Goal: Task Accomplishment & Management: Complete application form

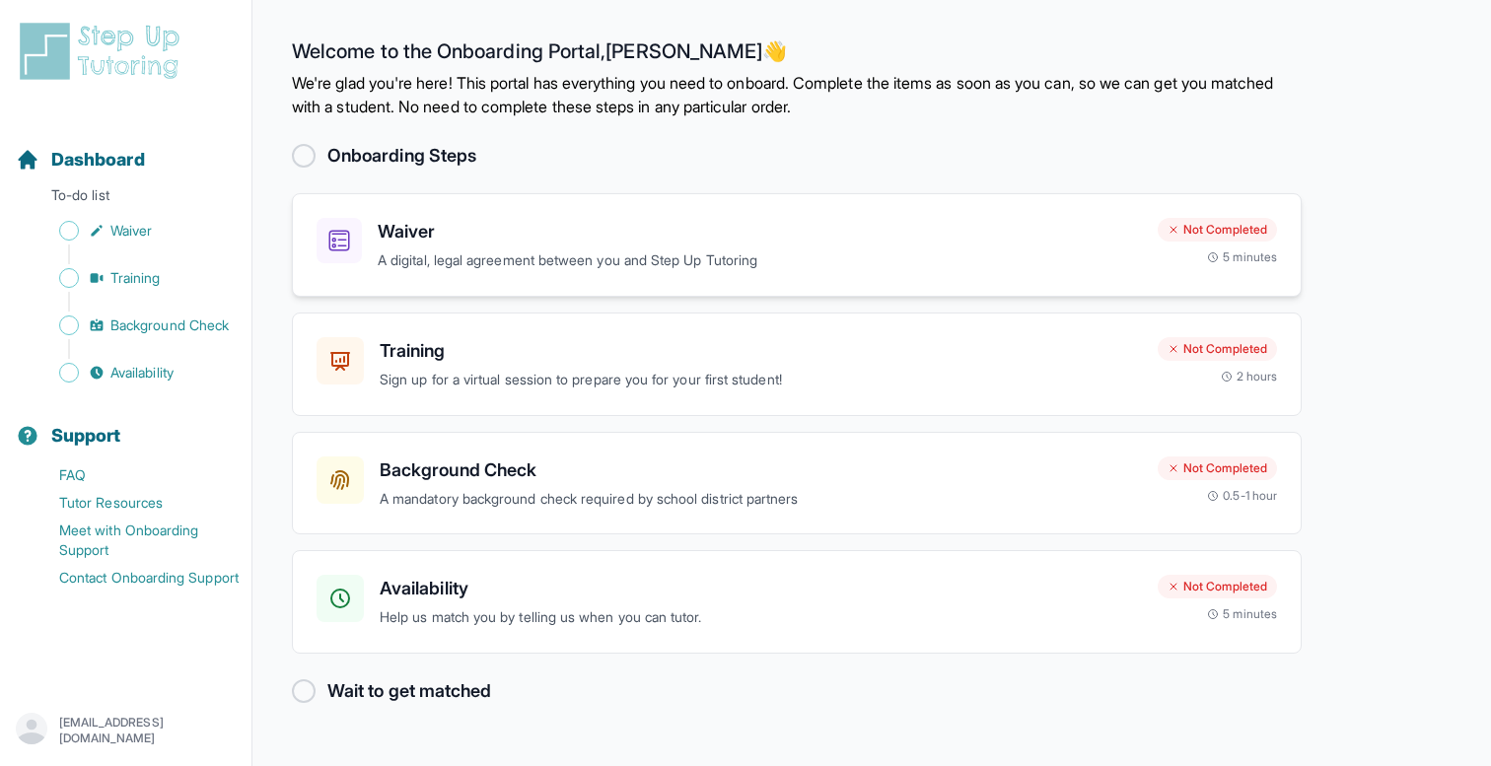
click at [1111, 247] on div "Waiver A digital, legal agreement between you and Step Up Tutoring" at bounding box center [760, 245] width 764 height 54
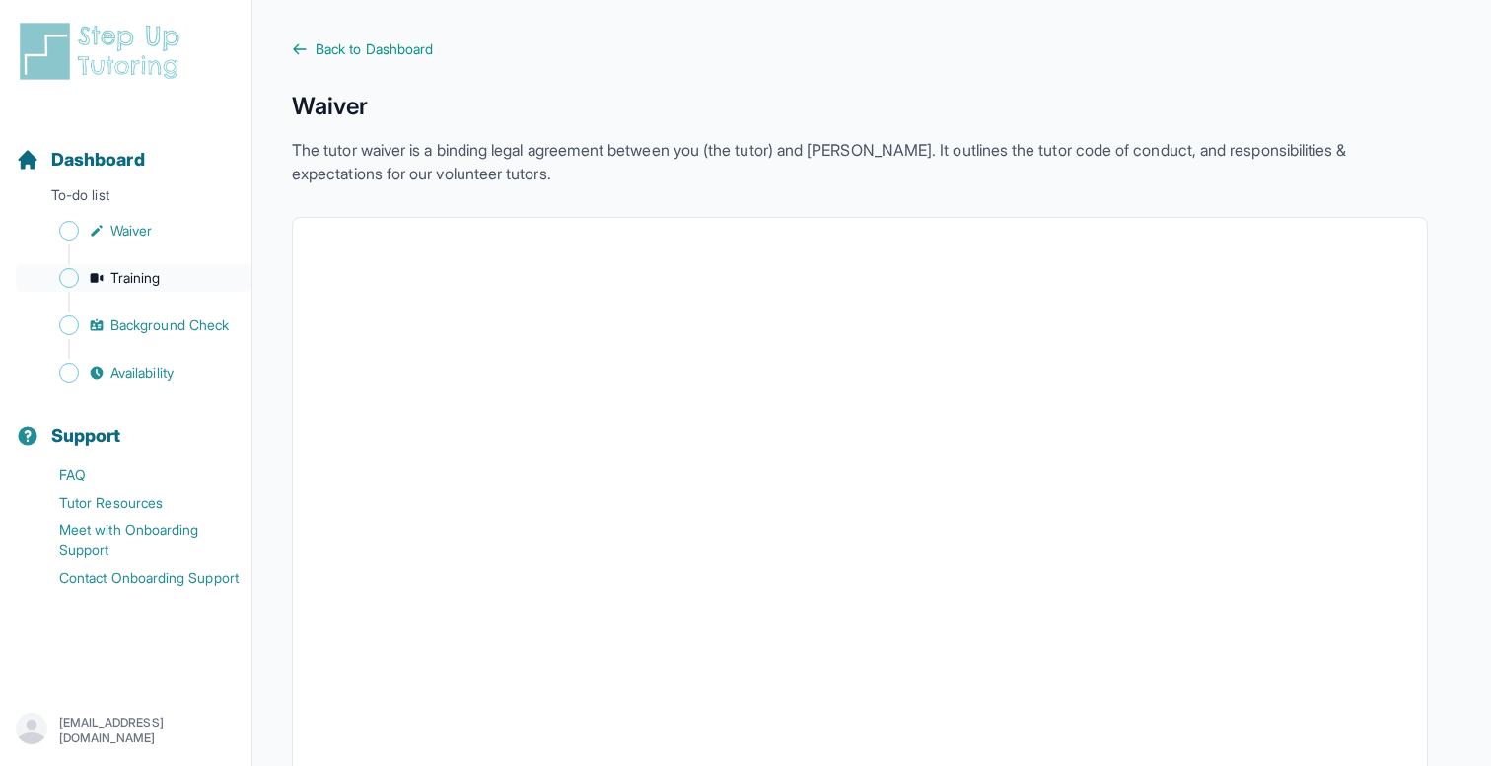
click at [153, 275] on span "Training" at bounding box center [135, 278] width 50 height 20
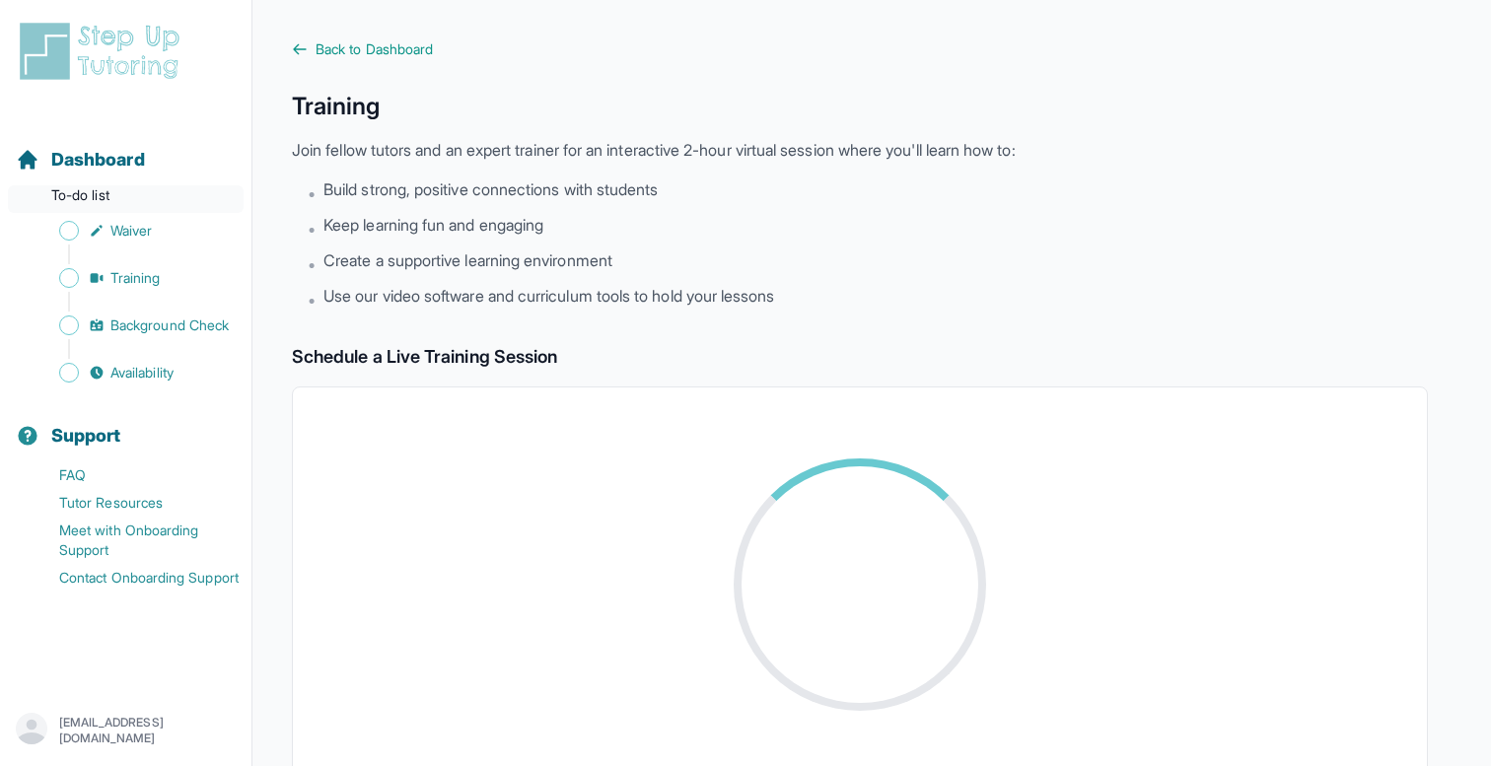
click at [138, 208] on p "To-do list" at bounding box center [126, 199] width 236 height 28
click at [131, 224] on span "Waiver" at bounding box center [130, 231] width 41 height 20
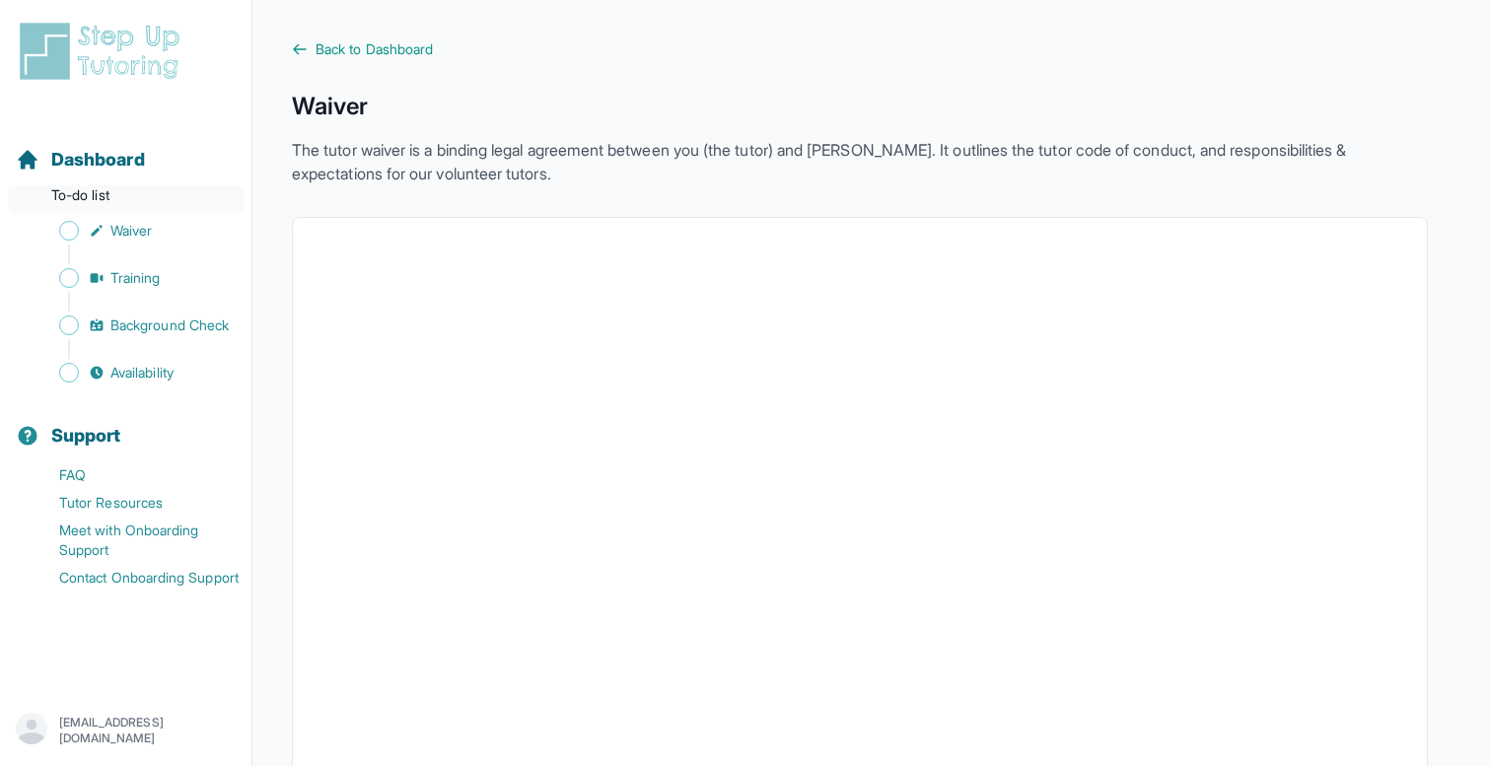
click at [132, 185] on p "To-do list" at bounding box center [126, 199] width 236 height 28
click at [346, 48] on span "Back to Dashboard" at bounding box center [374, 49] width 117 height 20
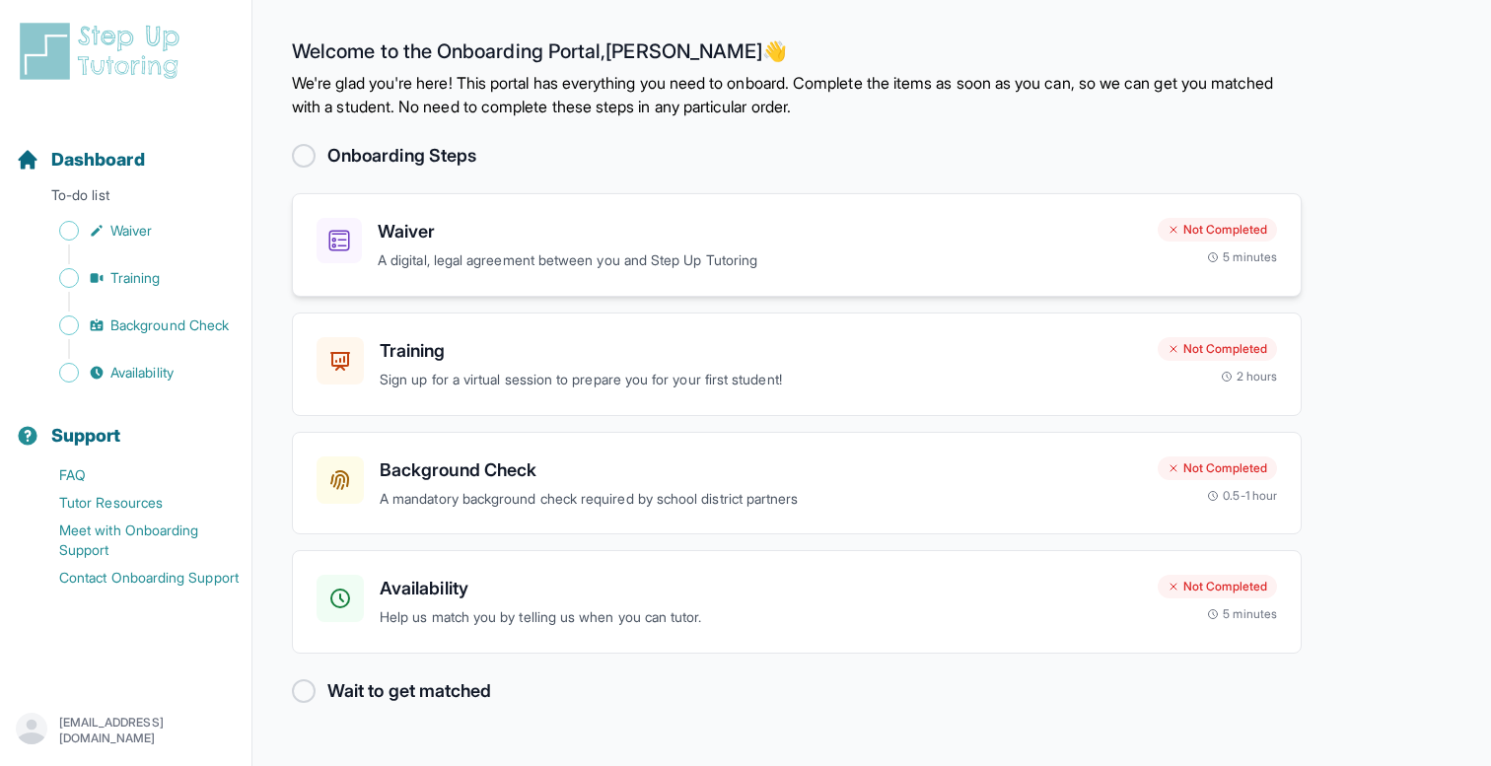
click at [581, 246] on div "Waiver A digital, legal agreement between you and Step Up Tutoring" at bounding box center [760, 245] width 764 height 54
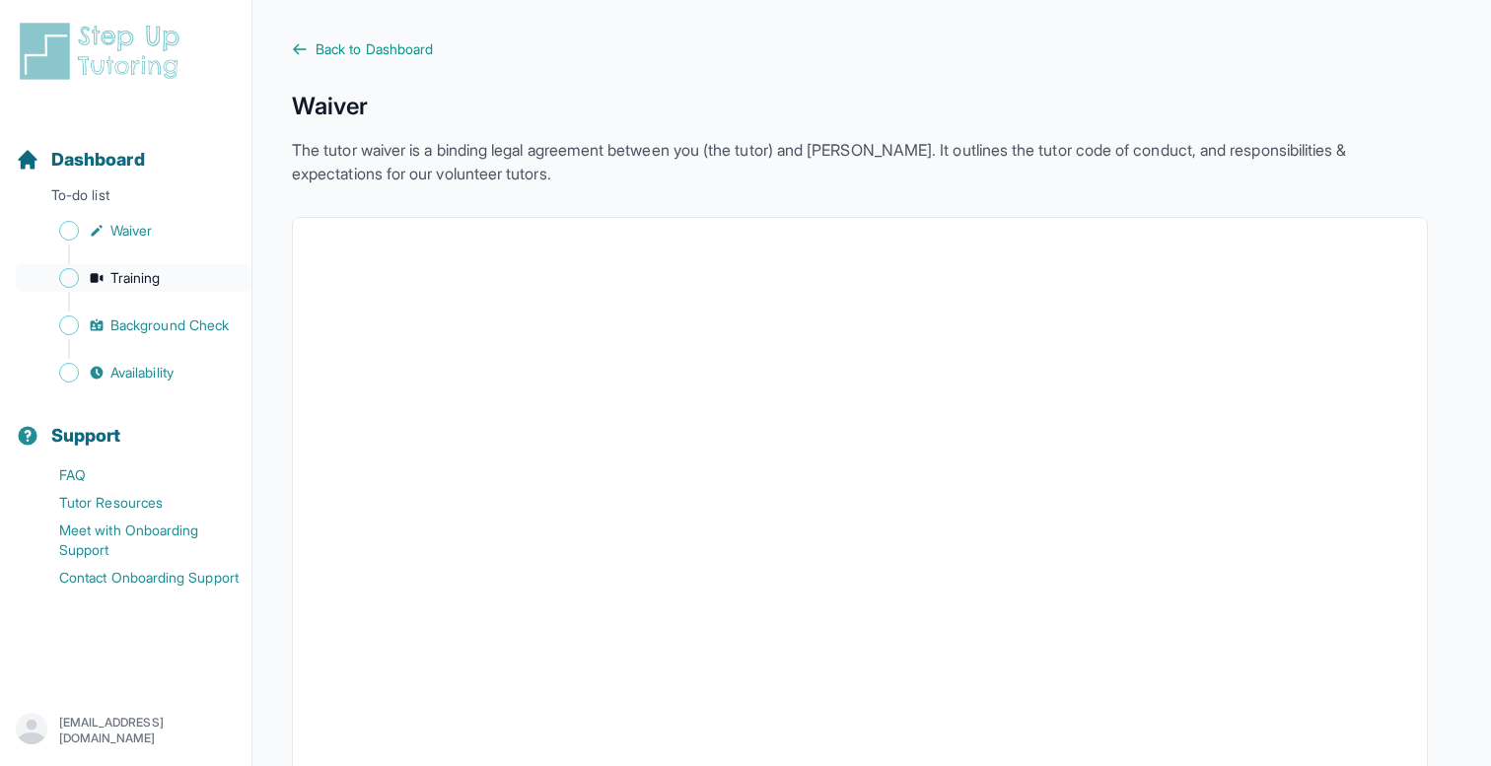
click at [186, 281] on link "Training" at bounding box center [134, 278] width 236 height 28
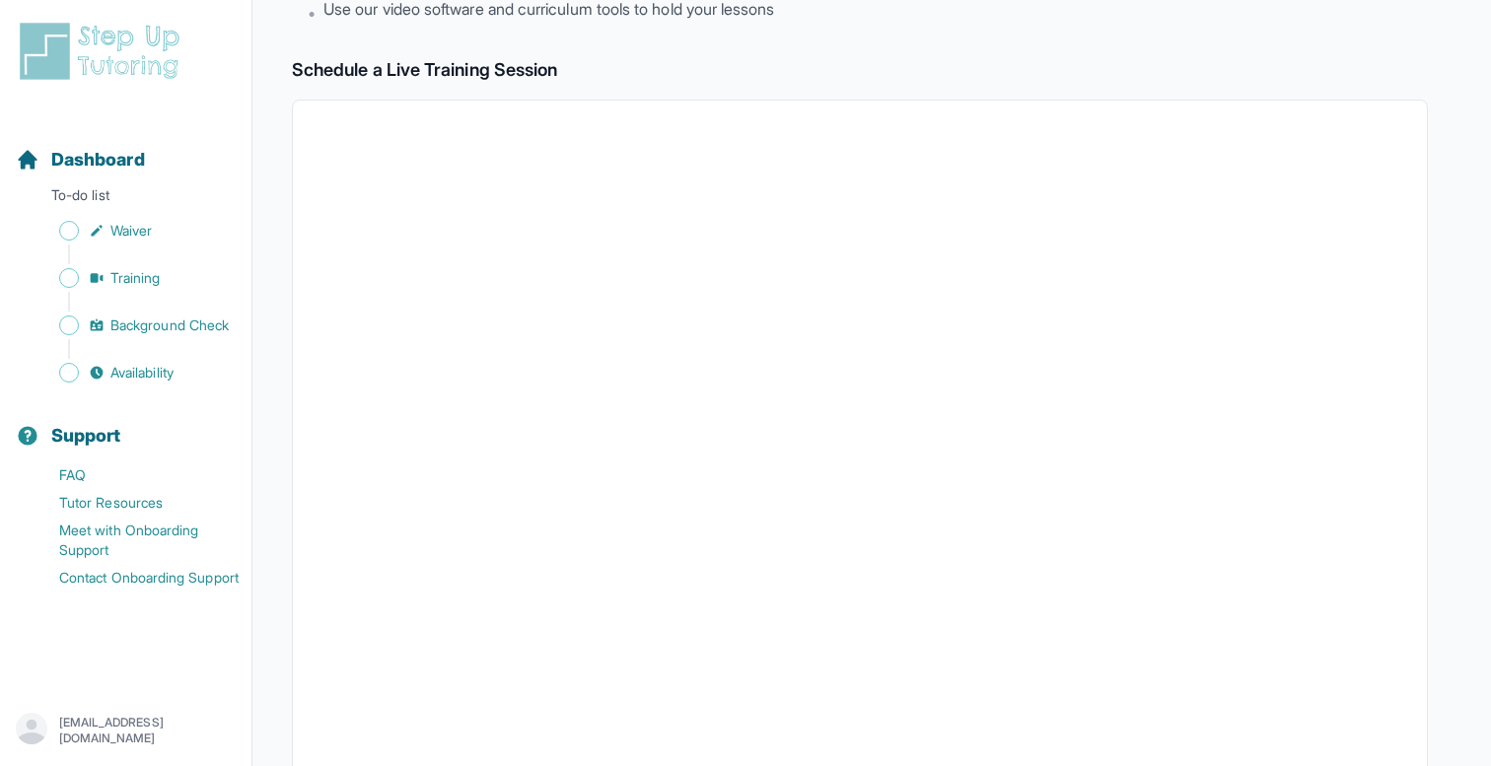
scroll to position [256, 0]
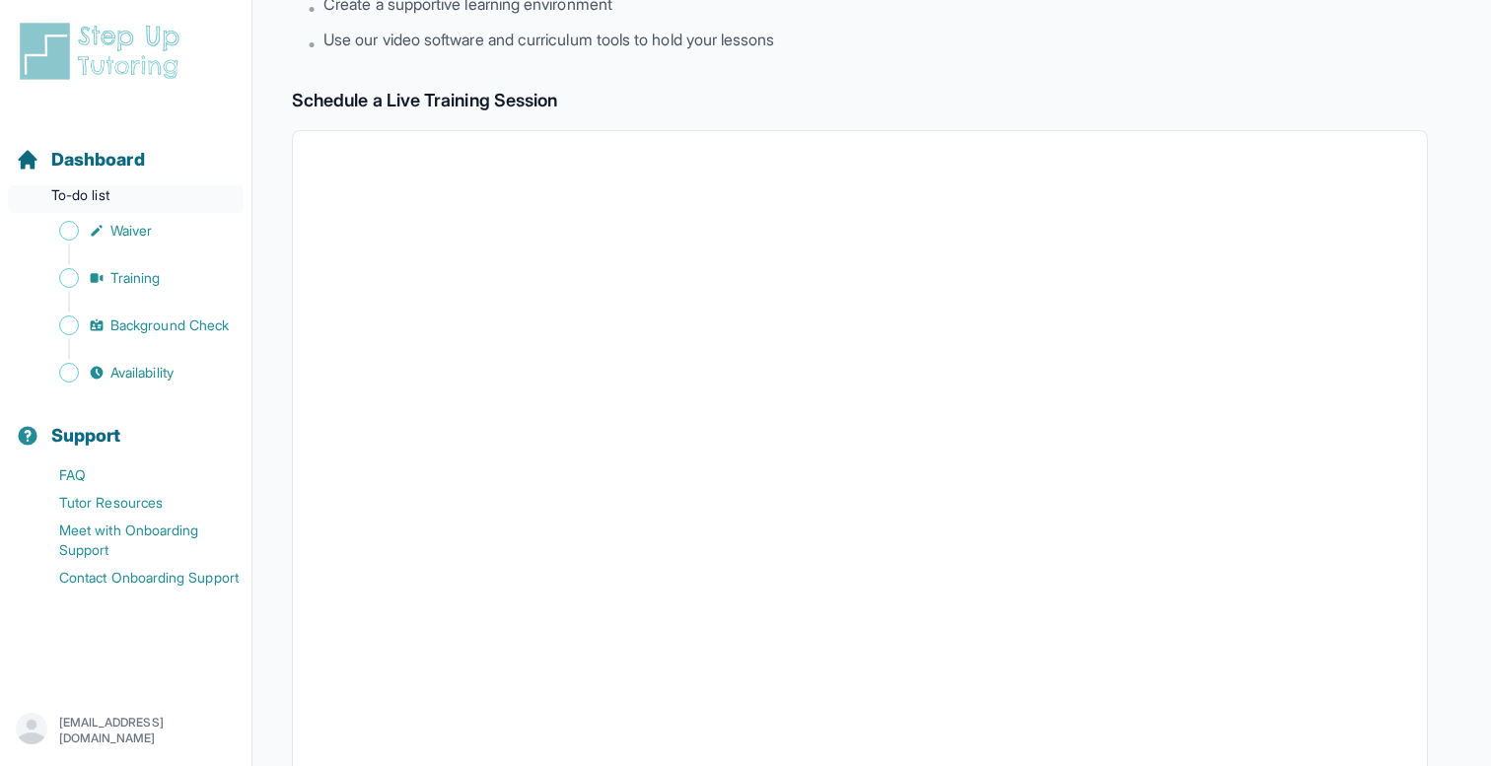
click at [127, 203] on p "To-do list" at bounding box center [126, 199] width 236 height 28
click at [168, 317] on span "Background Check" at bounding box center [169, 326] width 118 height 20
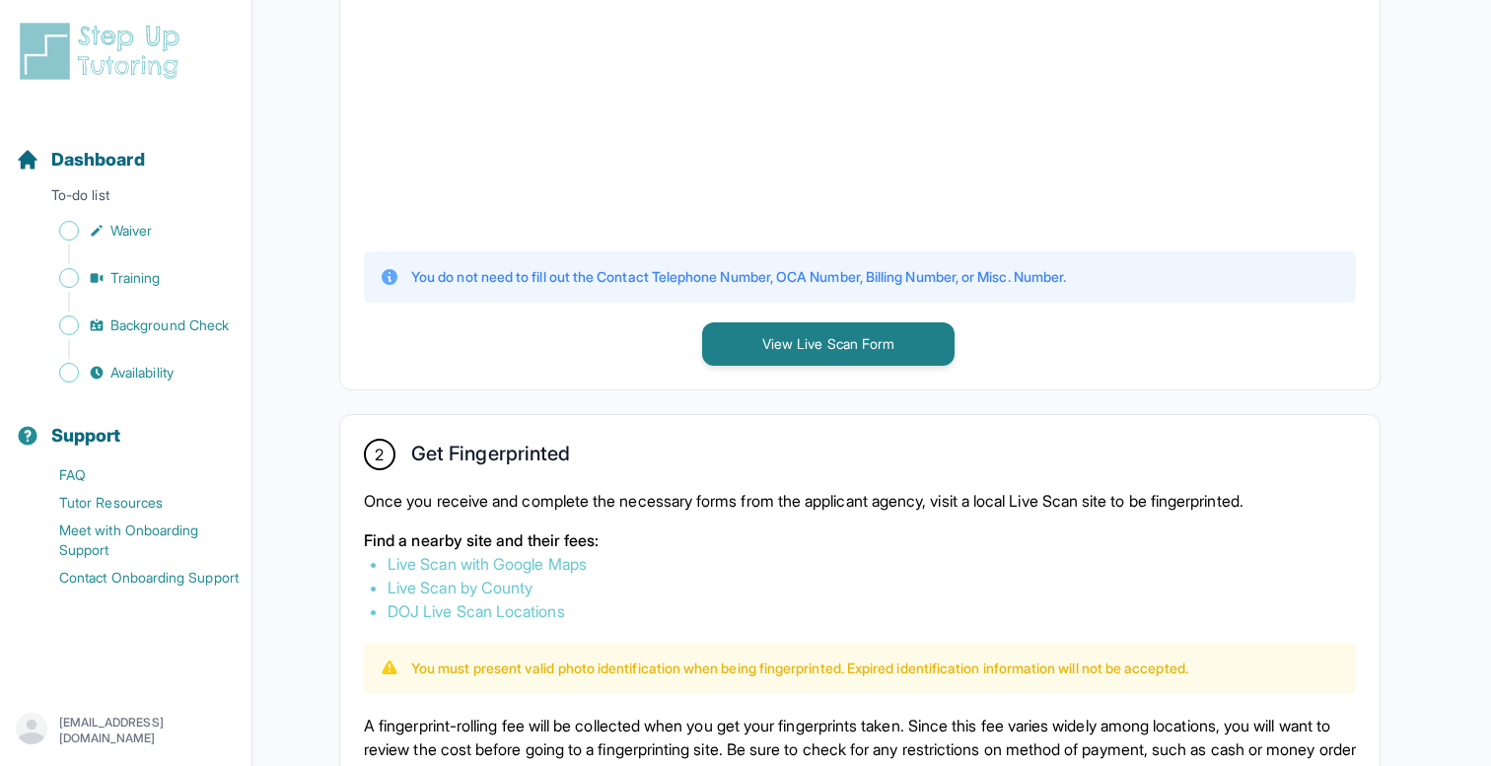
scroll to position [714, 0]
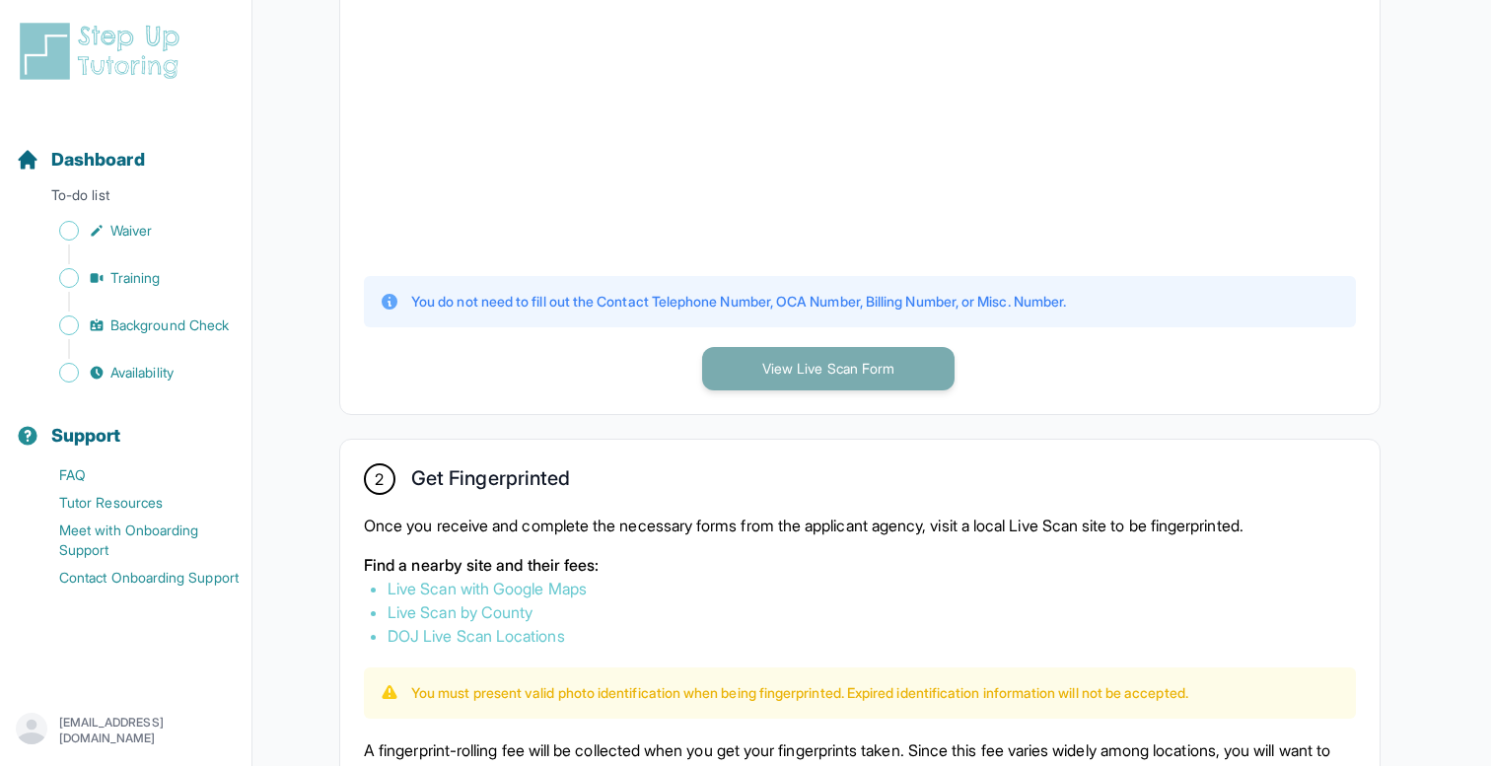
click at [865, 380] on button "View Live Scan Form" at bounding box center [828, 368] width 252 height 43
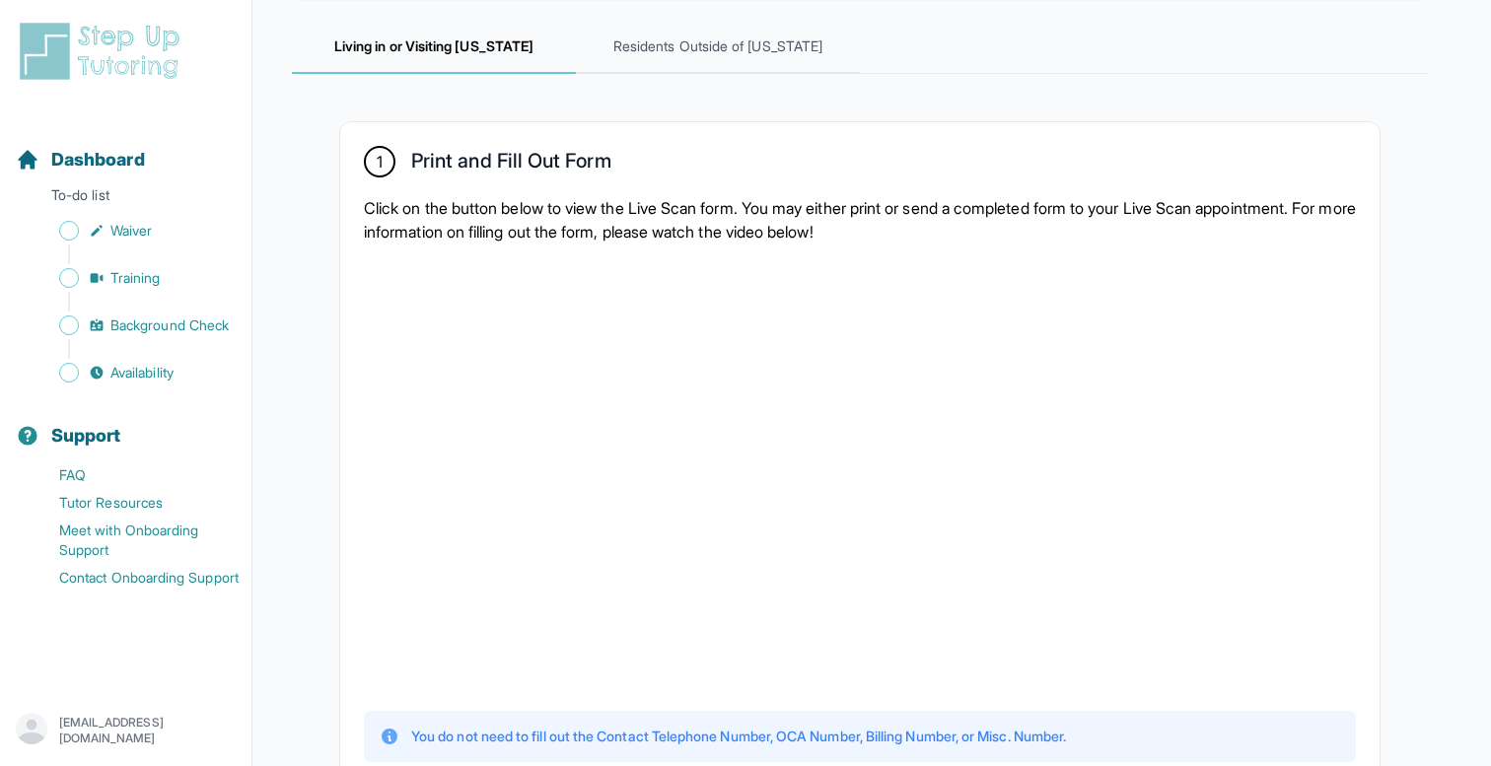
scroll to position [287, 0]
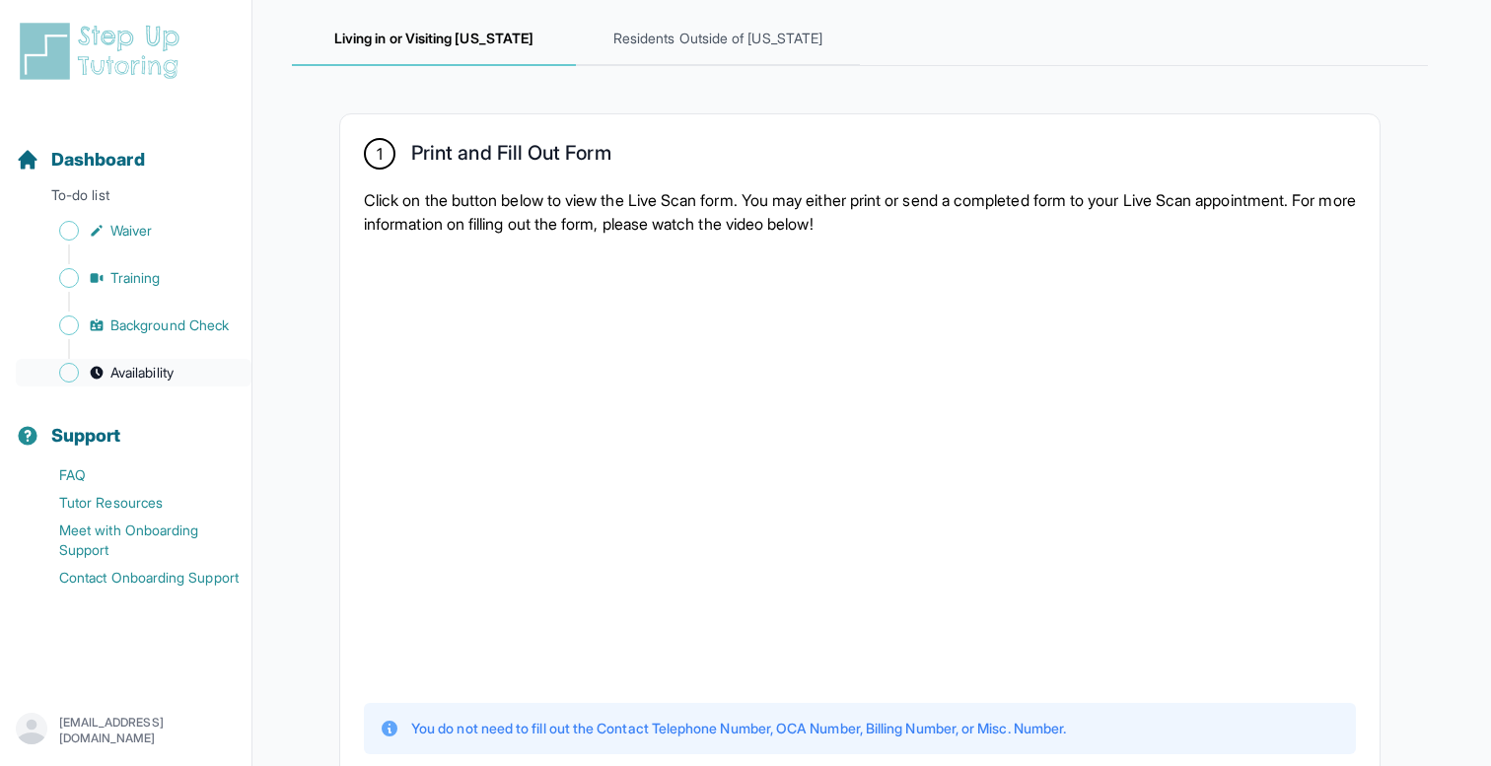
click at [159, 364] on span "Availability" at bounding box center [141, 373] width 63 height 20
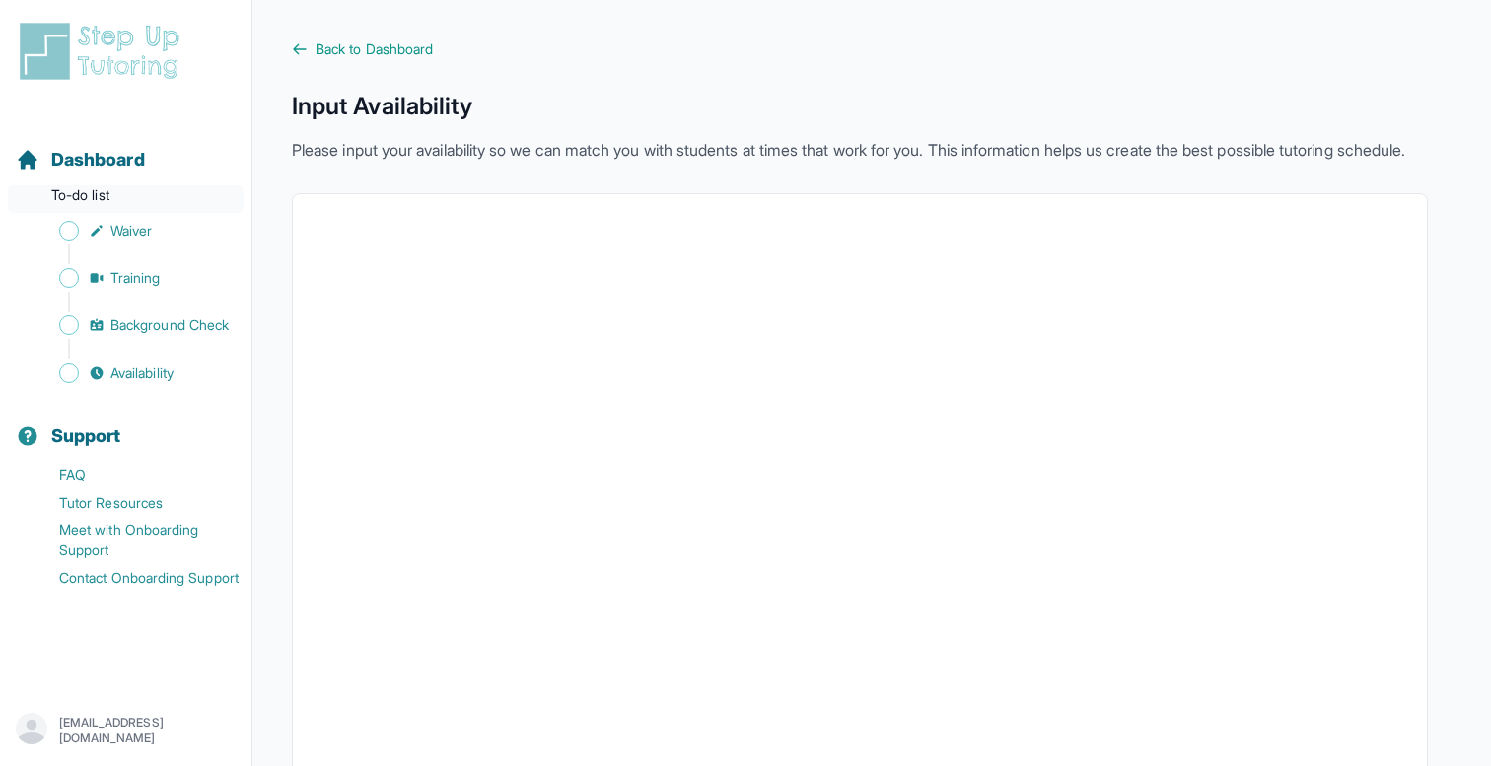
click at [119, 190] on p "To-do list" at bounding box center [126, 199] width 236 height 28
click at [98, 204] on p "To-do list" at bounding box center [126, 199] width 236 height 28
click at [105, 193] on p "To-do list" at bounding box center [126, 199] width 236 height 28
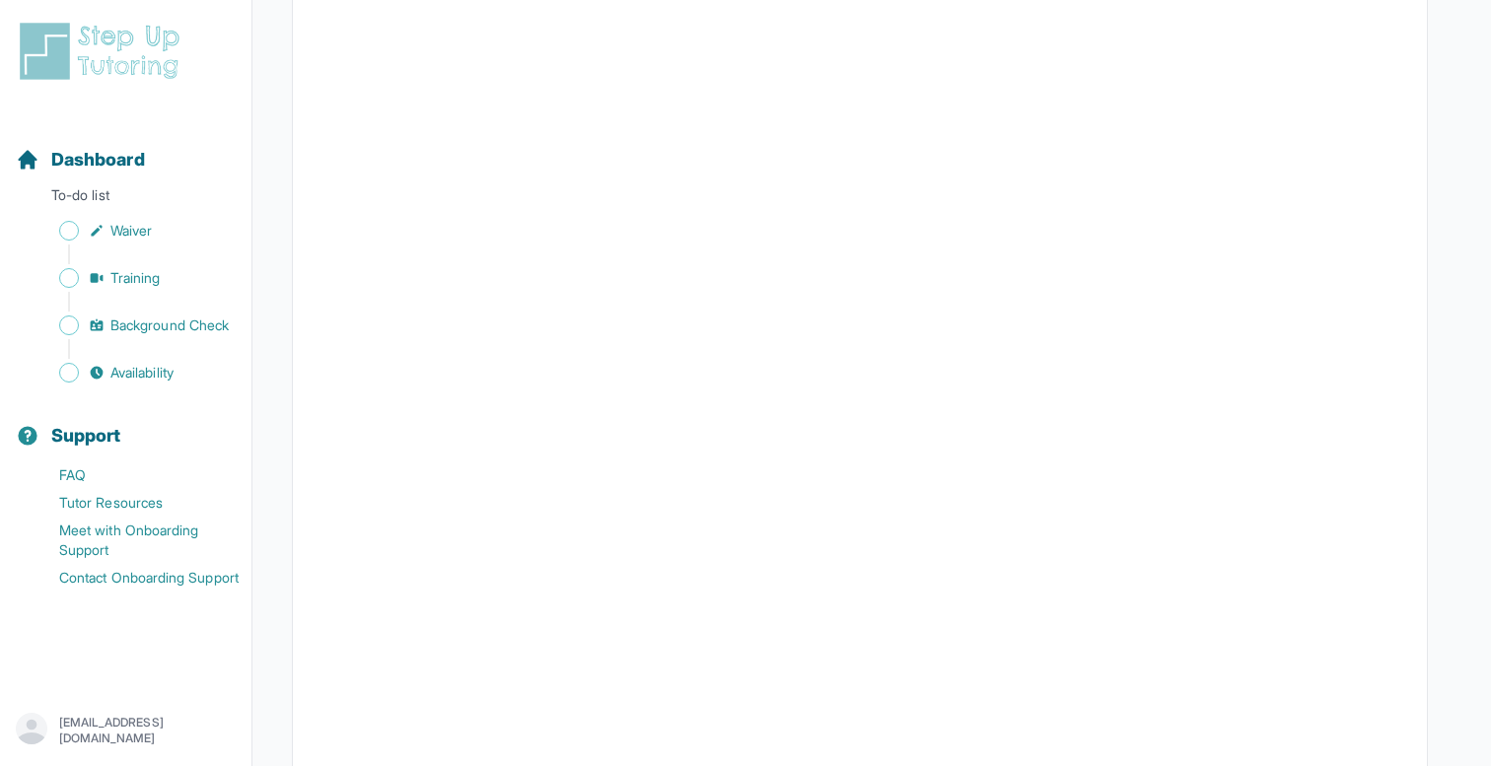
scroll to position [279, 0]
click at [109, 192] on p "To-do list" at bounding box center [126, 199] width 236 height 28
click at [101, 154] on span "Dashboard" at bounding box center [98, 160] width 94 height 28
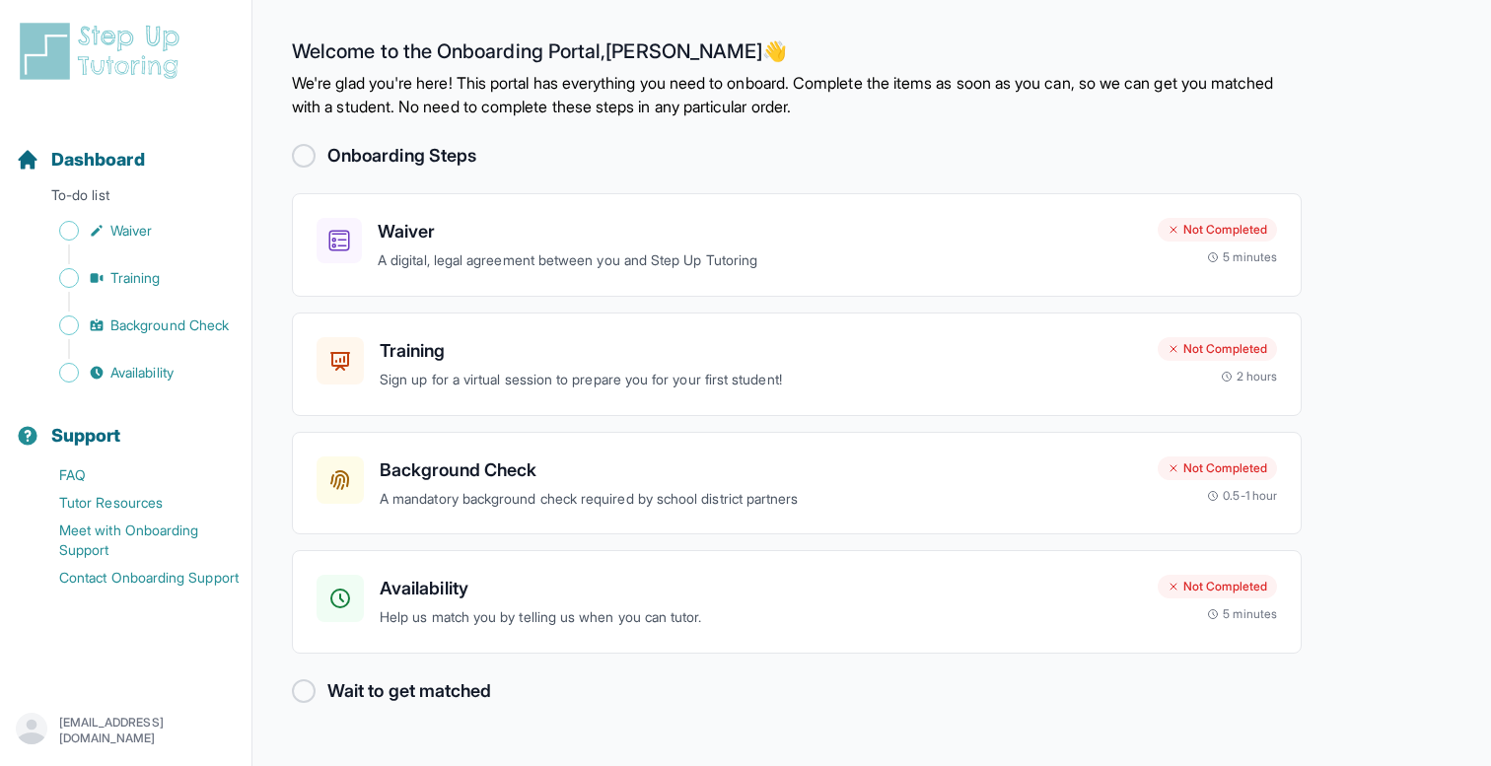
click at [298, 159] on div at bounding box center [304, 156] width 24 height 24
click at [307, 688] on div at bounding box center [304, 691] width 24 height 24
drag, startPoint x: 569, startPoint y: 346, endPoint x: 735, endPoint y: 480, distance: 213.1
click at [735, 480] on h3 "Background Check" at bounding box center [761, 471] width 762 height 28
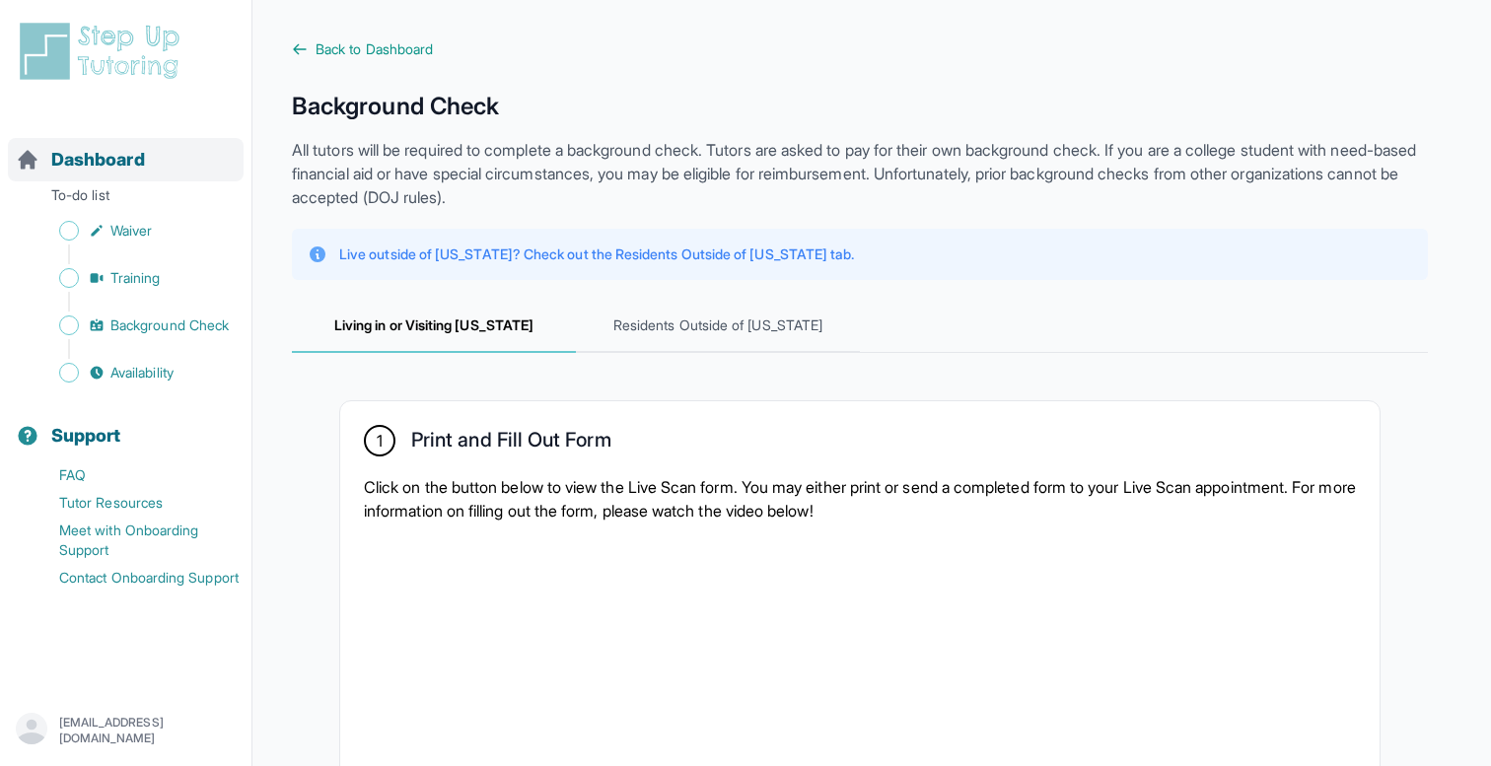
click at [100, 169] on span "Dashboard" at bounding box center [98, 160] width 94 height 28
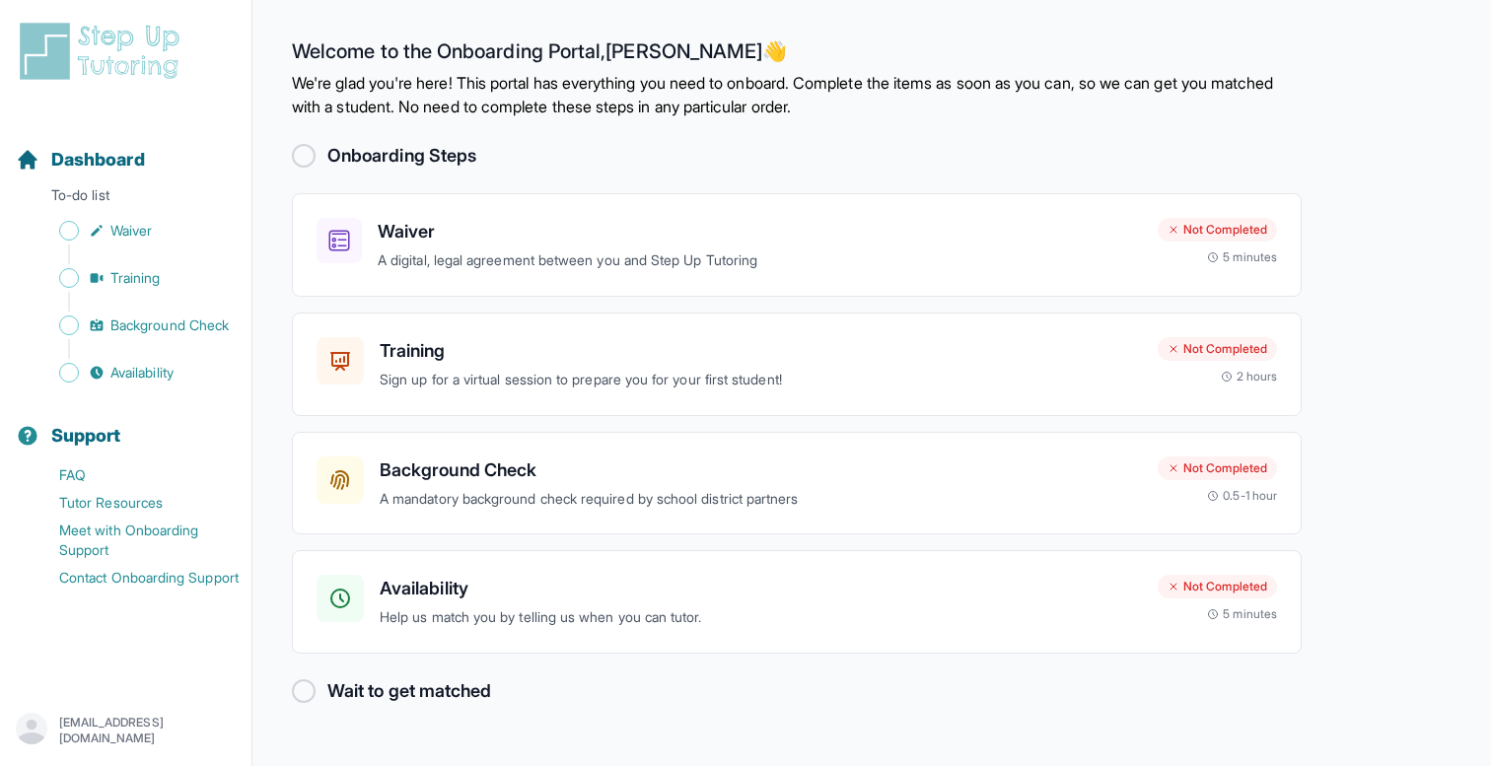
click at [304, 162] on div at bounding box center [304, 156] width 24 height 24
click at [433, 694] on h2 "Wait to get matched" at bounding box center [409, 691] width 164 height 28
click at [616, 222] on h3 "Waiver" at bounding box center [760, 232] width 764 height 28
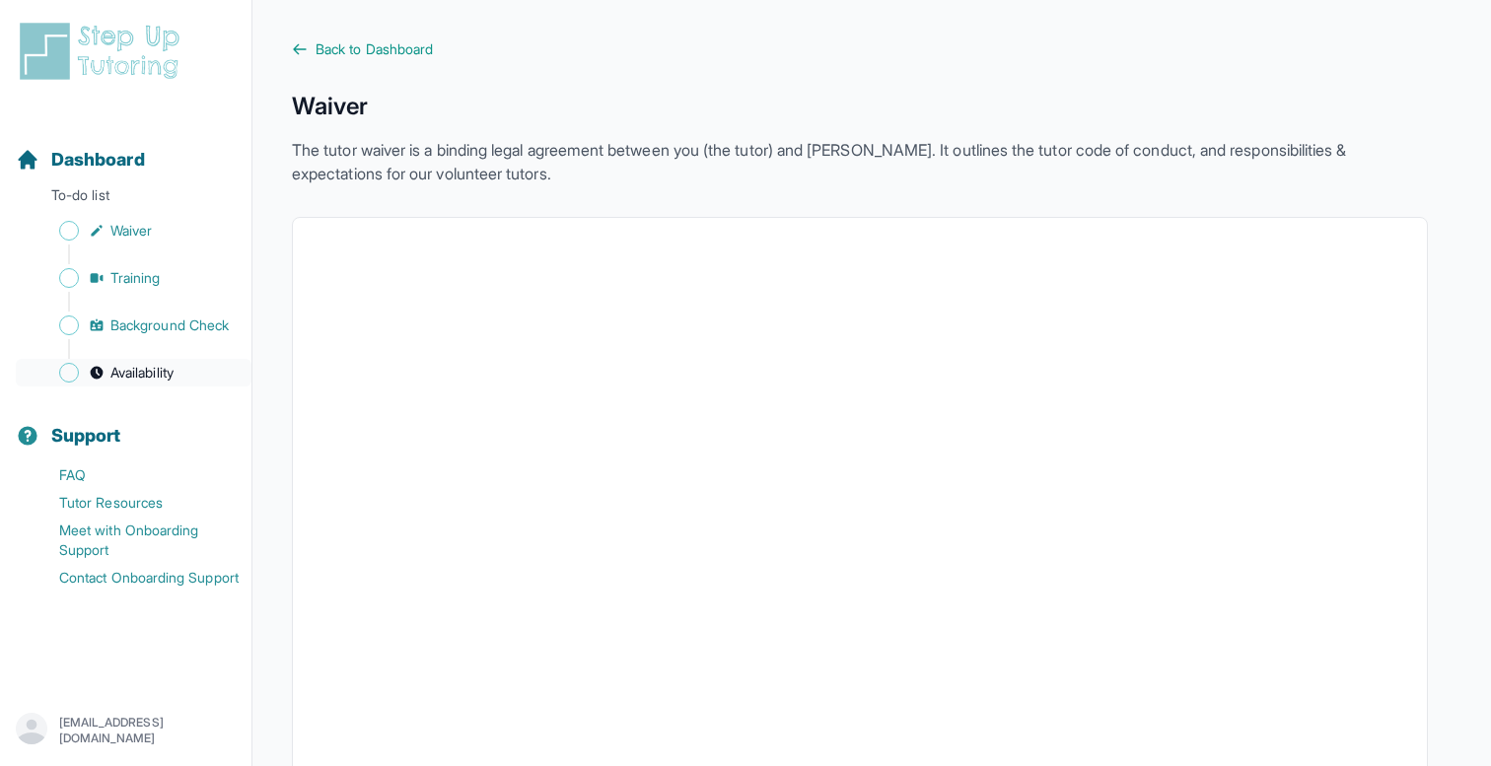
click at [165, 364] on span "Availability" at bounding box center [141, 373] width 63 height 20
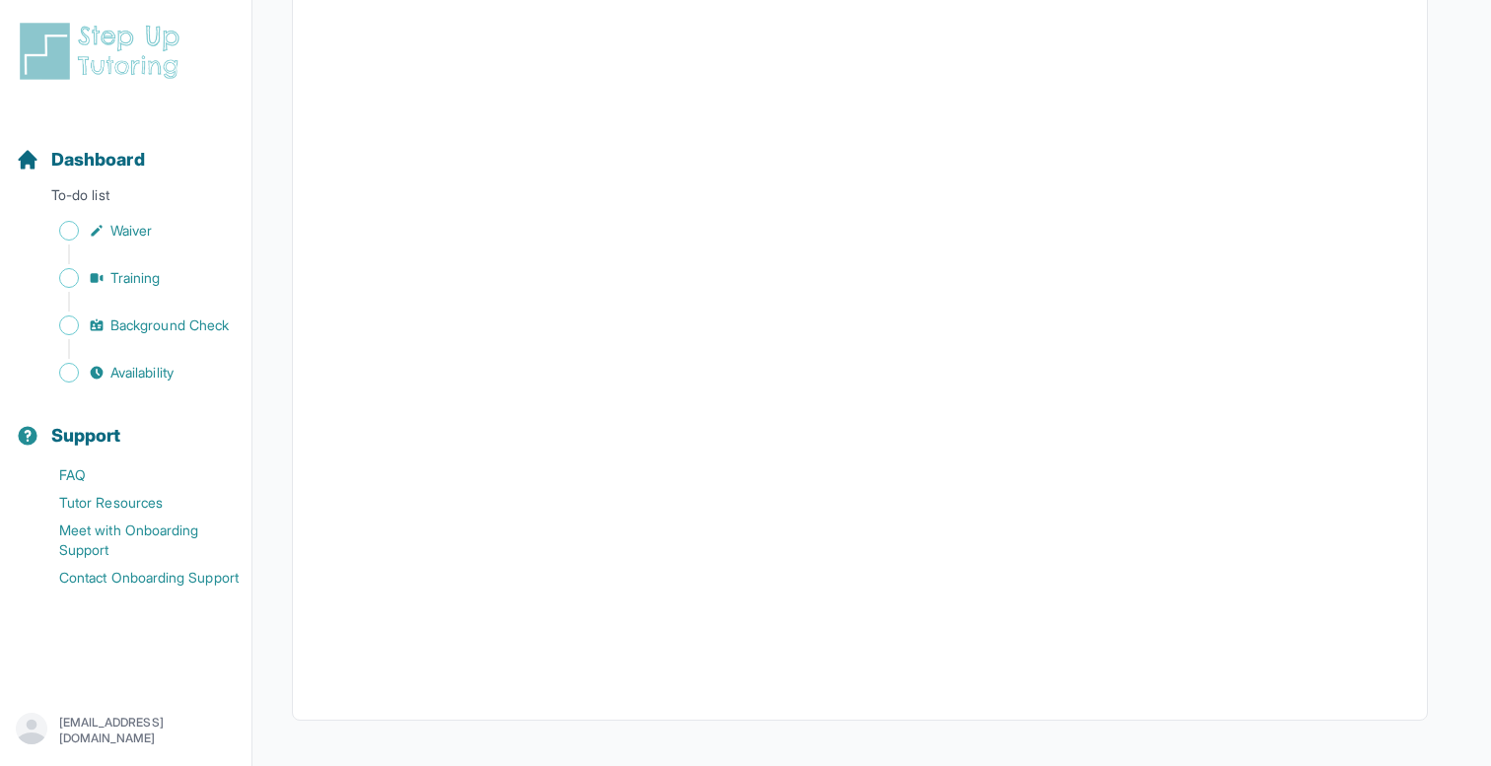
scroll to position [380, 0]
